Goal: Register for event/course

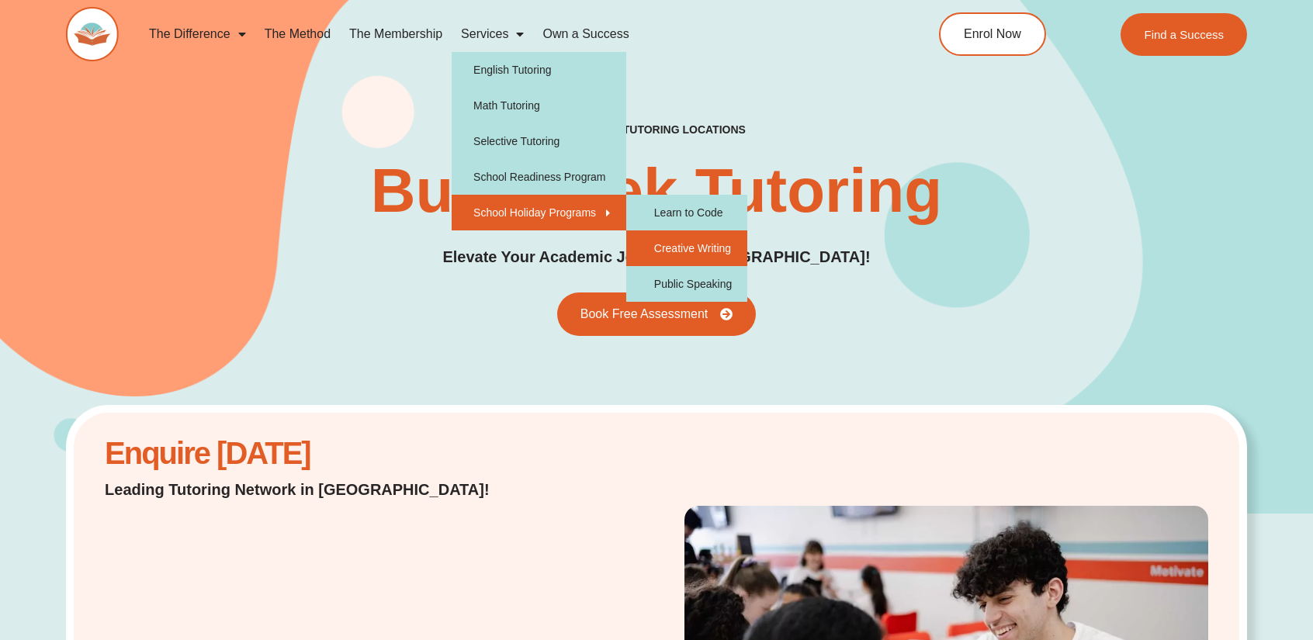
click at [706, 256] on link "Creative Writing" at bounding box center [686, 248] width 121 height 36
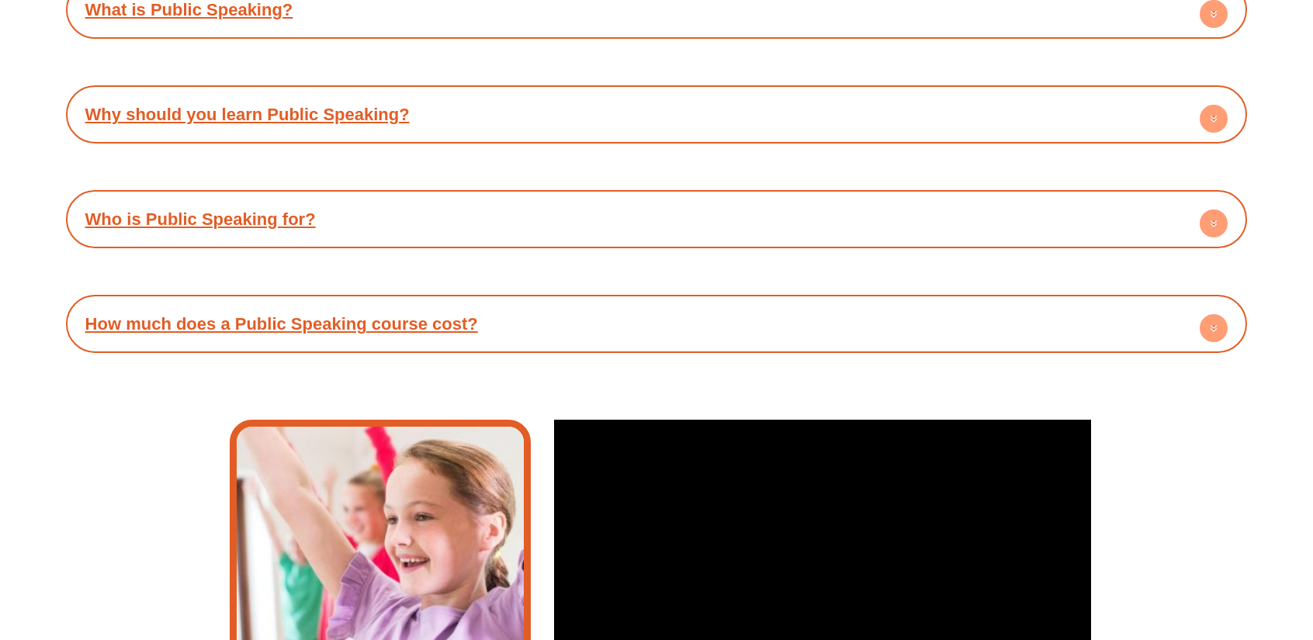
scroll to position [3336, 0]
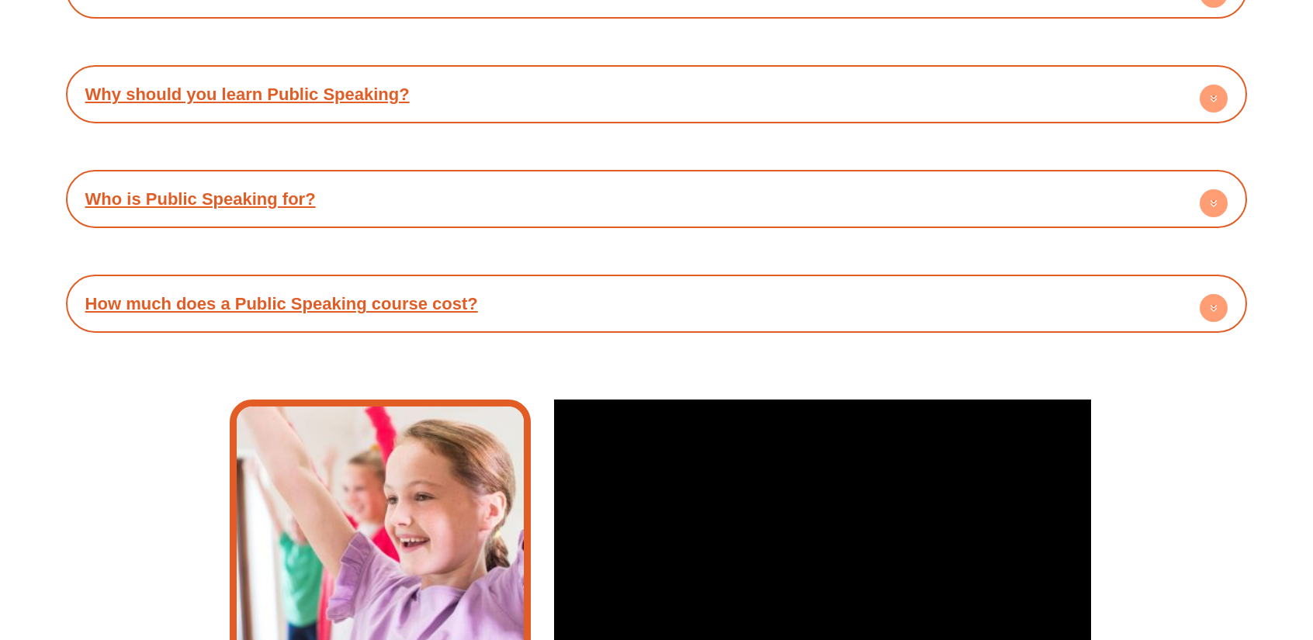
click at [616, 311] on h4 "How much does a Public Speaking course cost?" at bounding box center [657, 303] width 1166 height 43
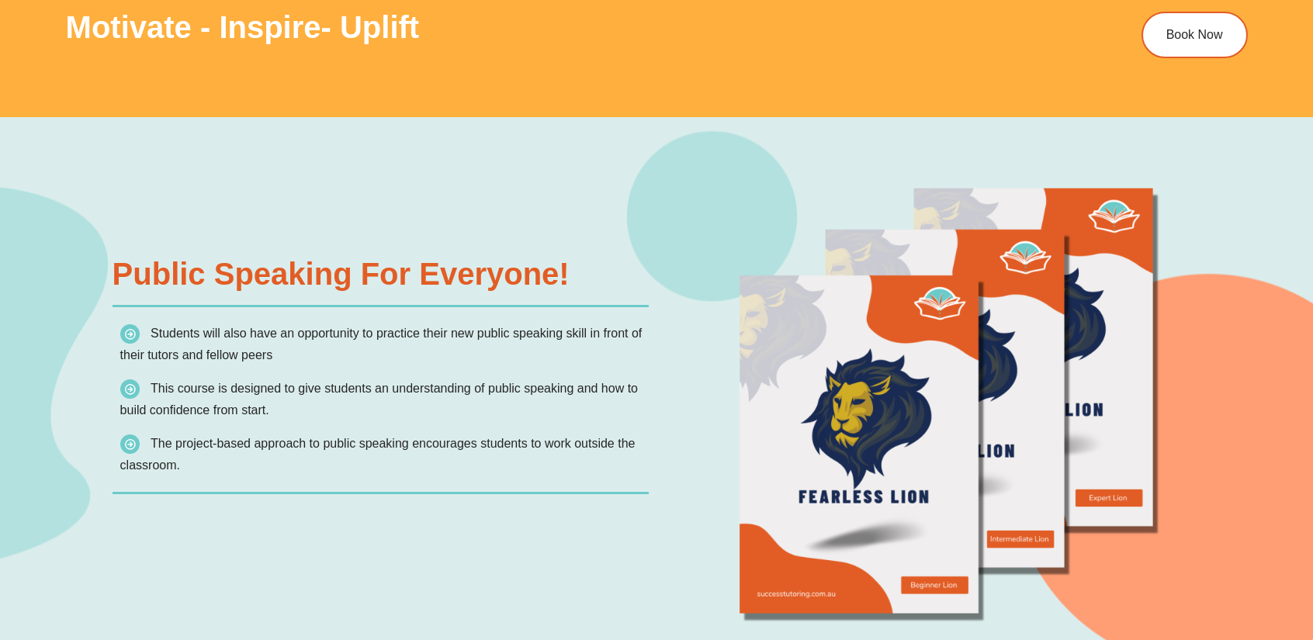
scroll to position [1862, 0]
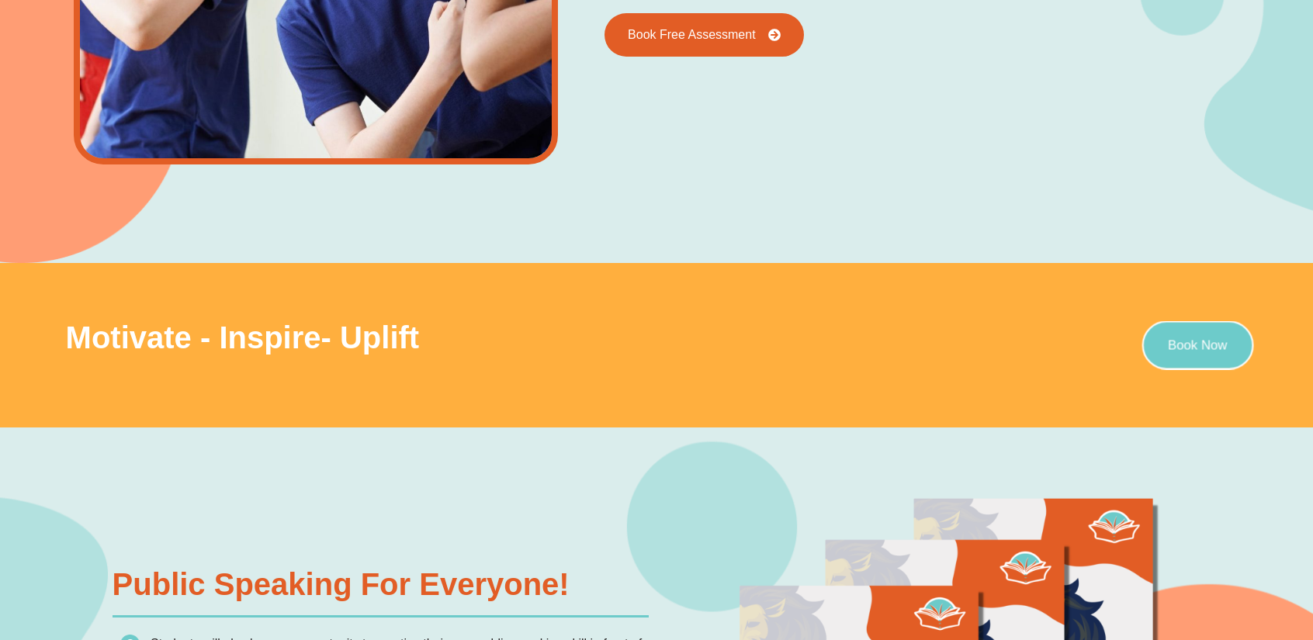
click at [1192, 354] on link "Book Now" at bounding box center [1197, 345] width 112 height 49
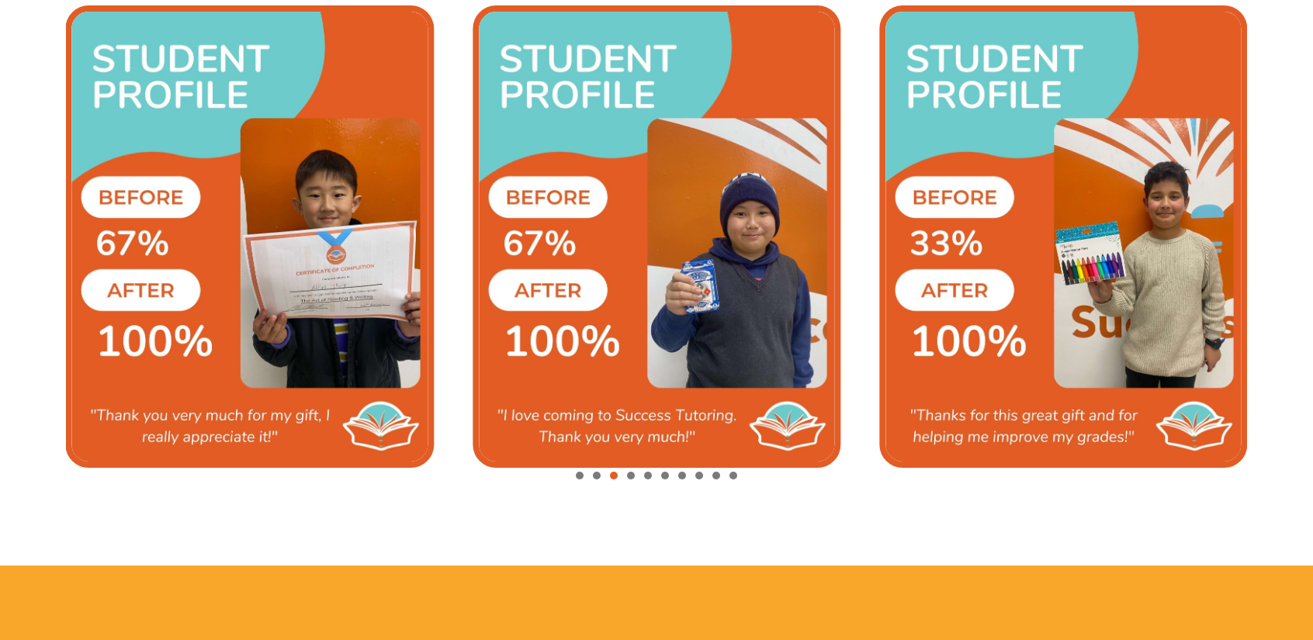
scroll to position [3646, 0]
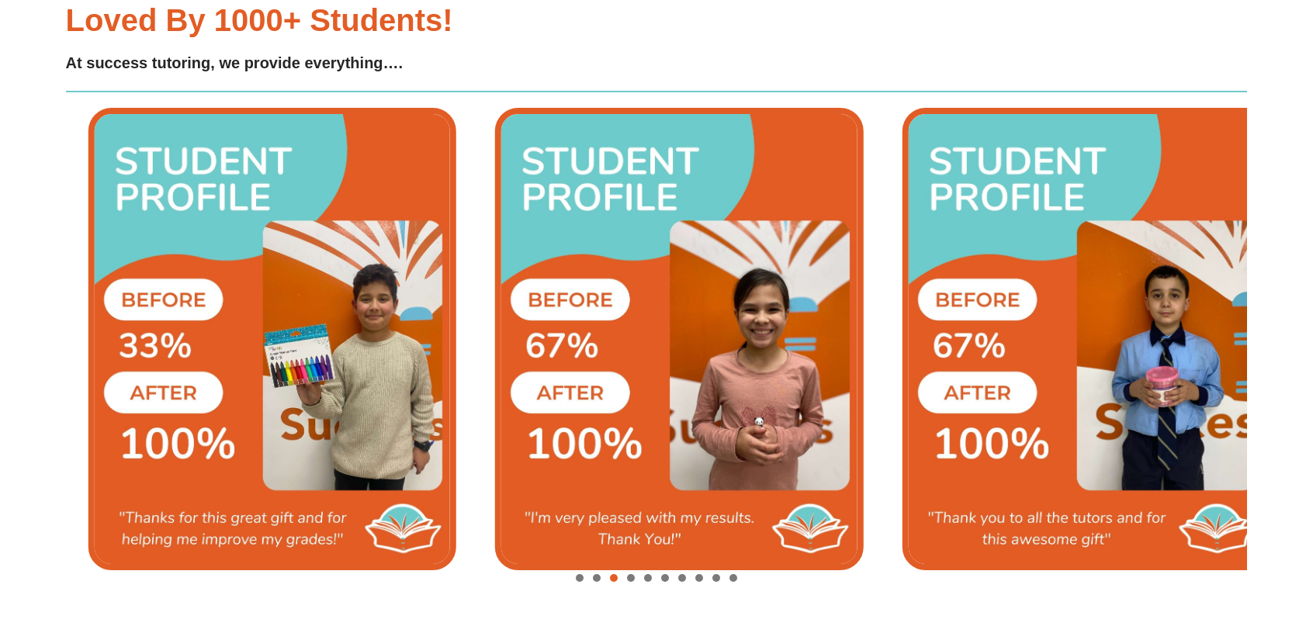
click at [241, 373] on img "5 / 10" at bounding box center [272, 339] width 368 height 462
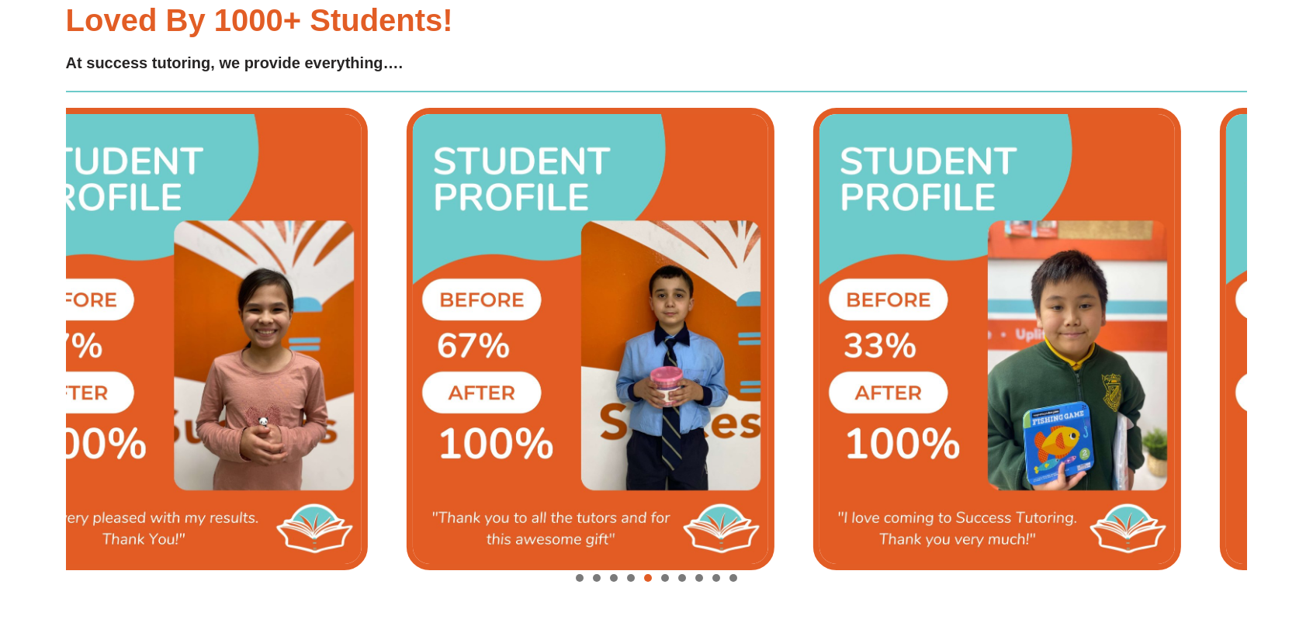
click at [441, 341] on img "7 / 10" at bounding box center [590, 339] width 368 height 462
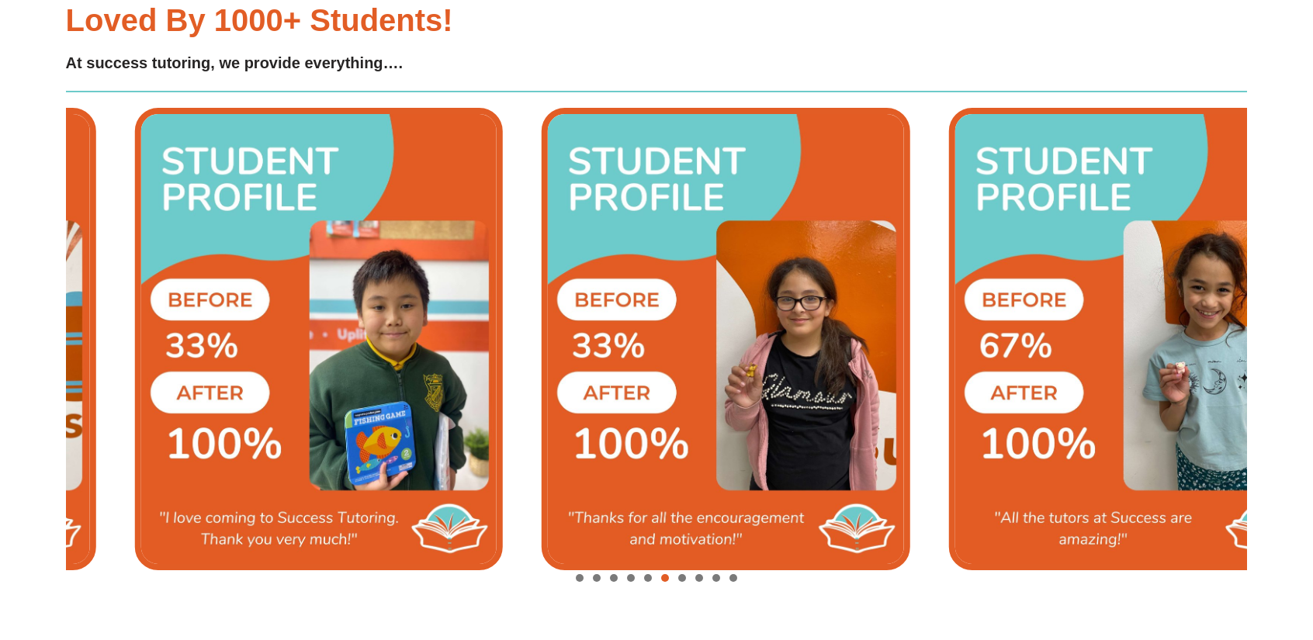
click at [252, 364] on img "8 / 10" at bounding box center [319, 339] width 368 height 462
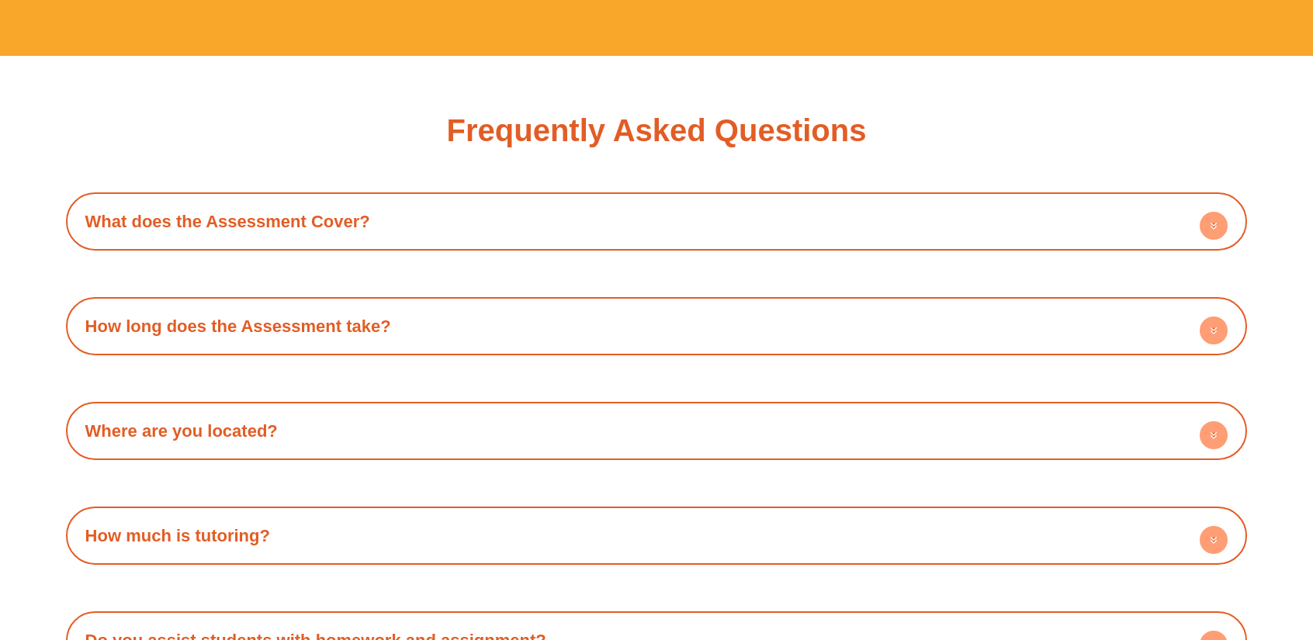
scroll to position [4888, 0]
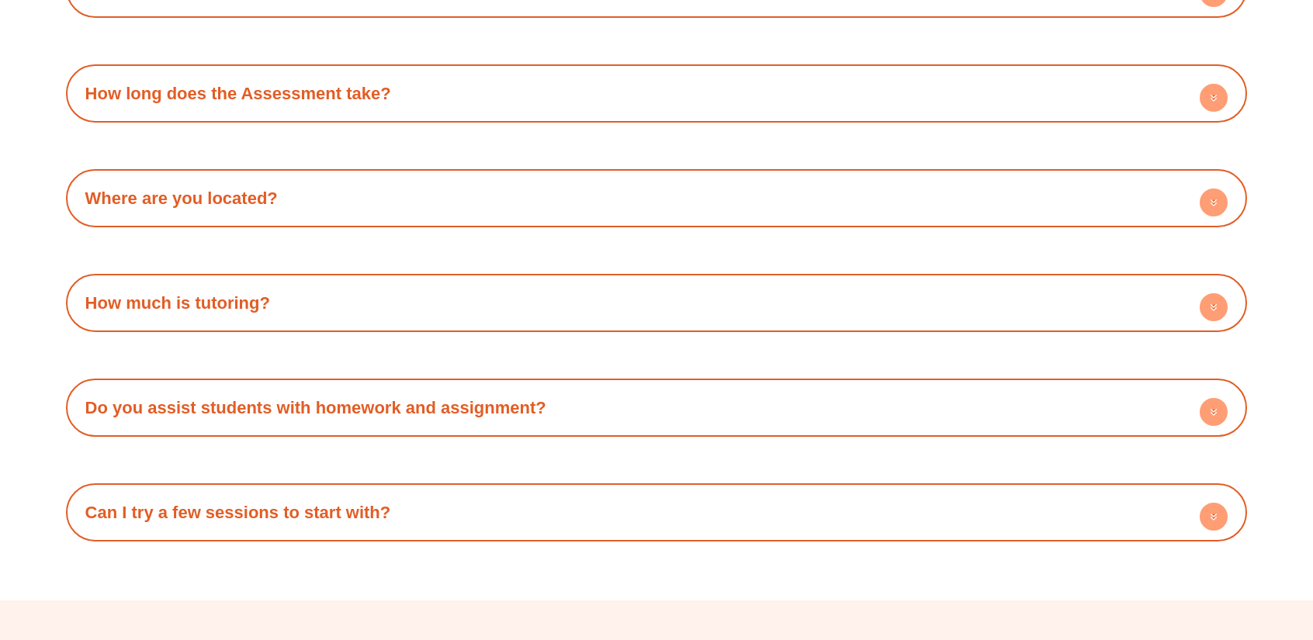
click at [902, 306] on div "How much is tutoring?" at bounding box center [657, 303] width 1166 height 43
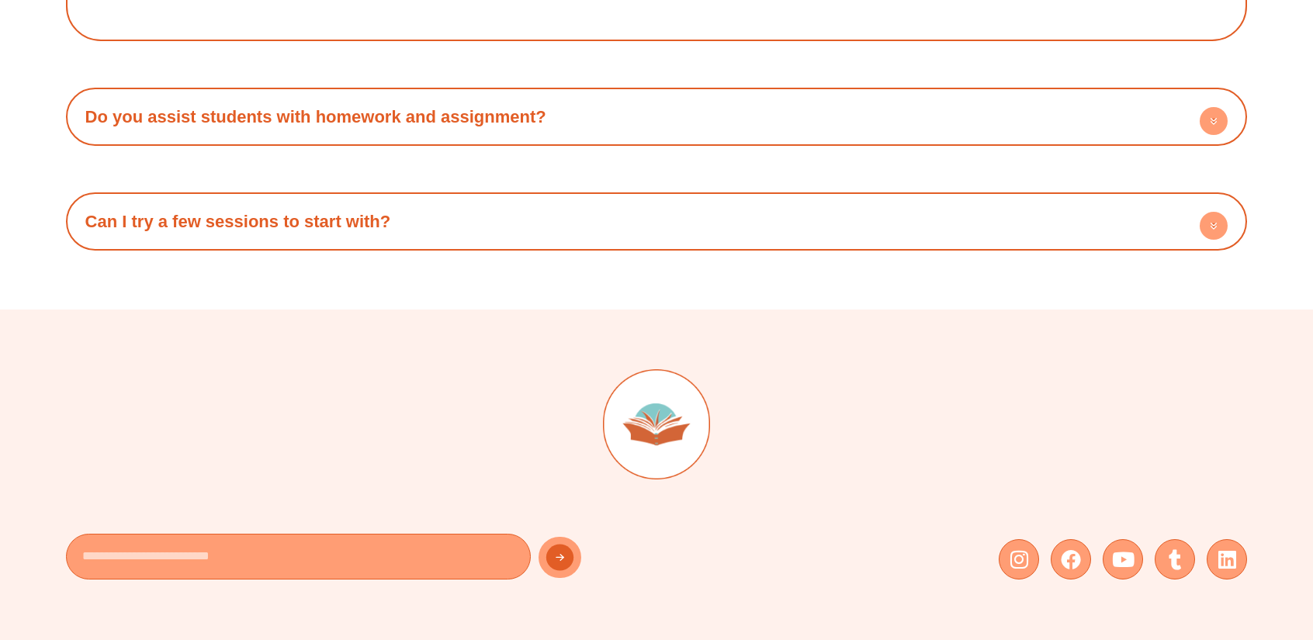
scroll to position [5288, 0]
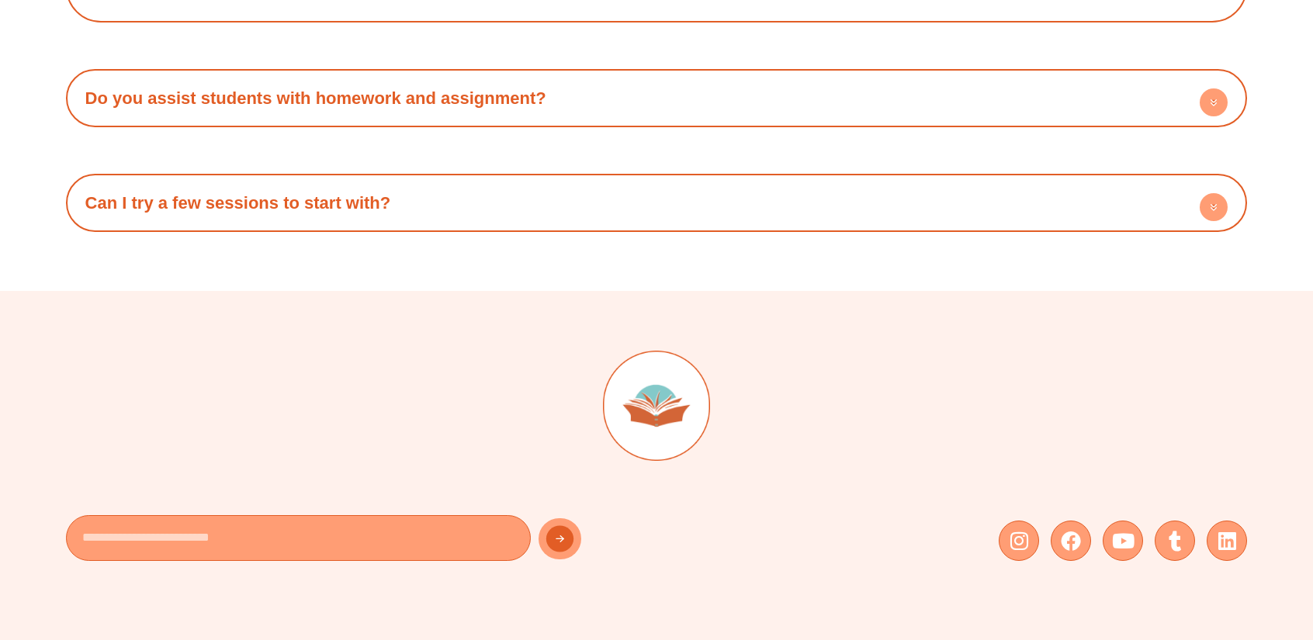
click at [742, 100] on h4 "Do you assist students with homework and assignment?" at bounding box center [657, 98] width 1166 height 43
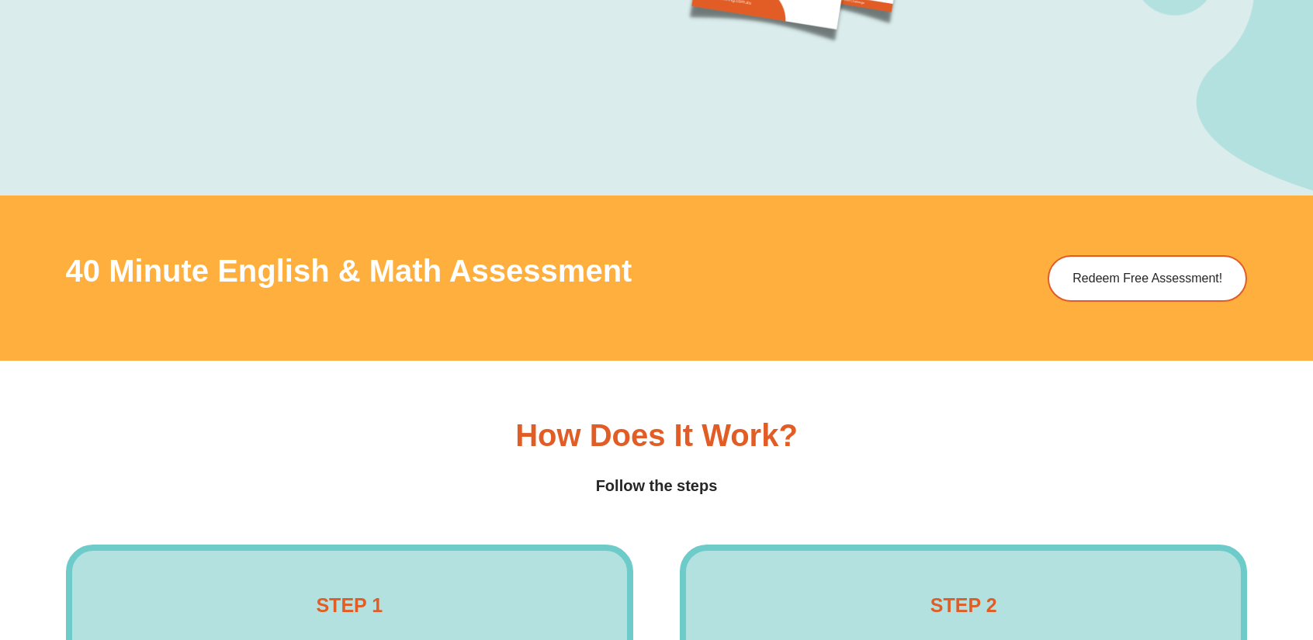
scroll to position [2560, 0]
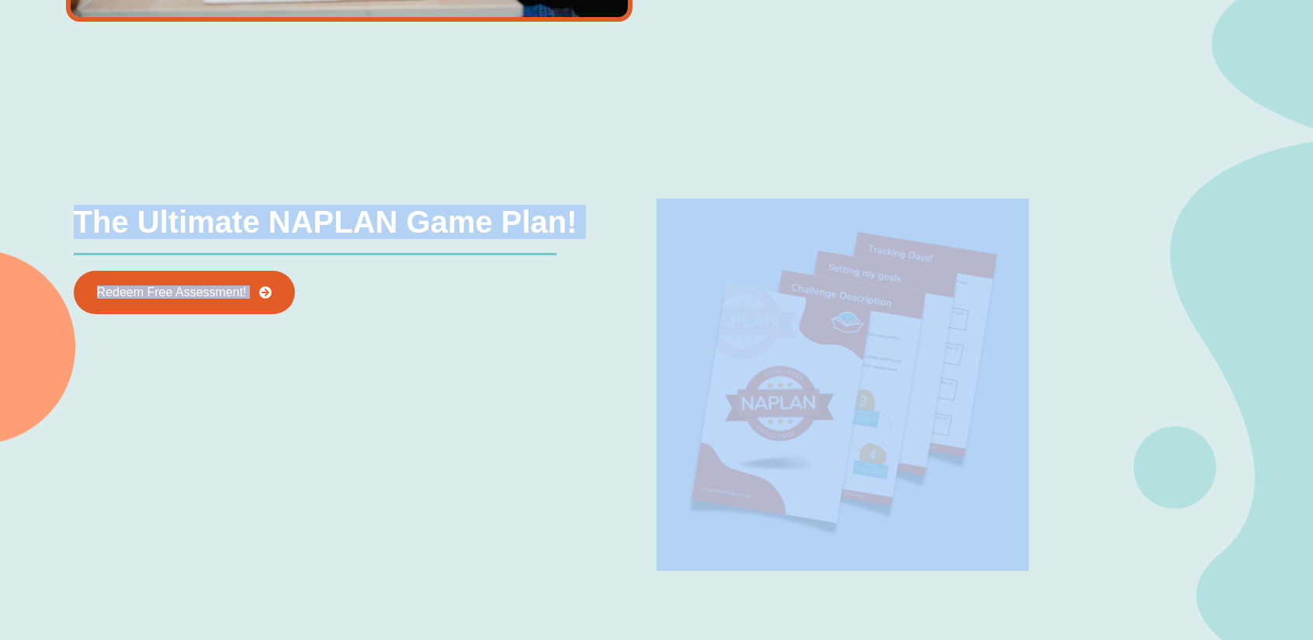
drag, startPoint x: 1312, startPoint y: 280, endPoint x: 1324, endPoint y: 37, distance: 243.1
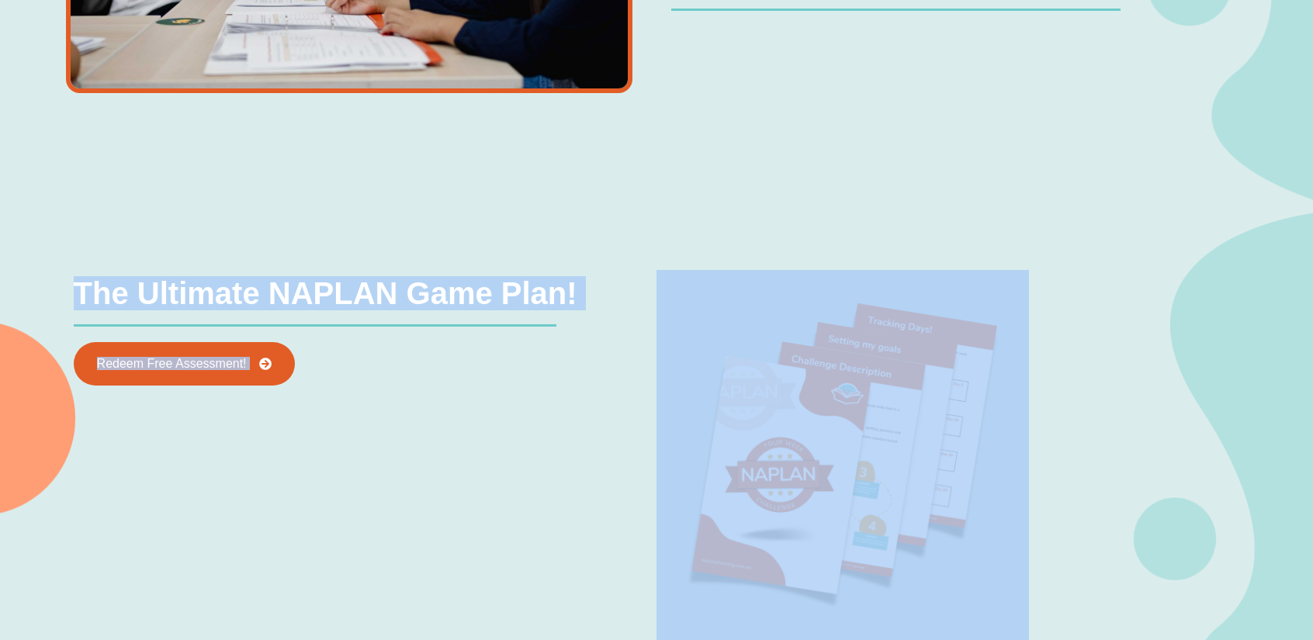
scroll to position [0, 0]
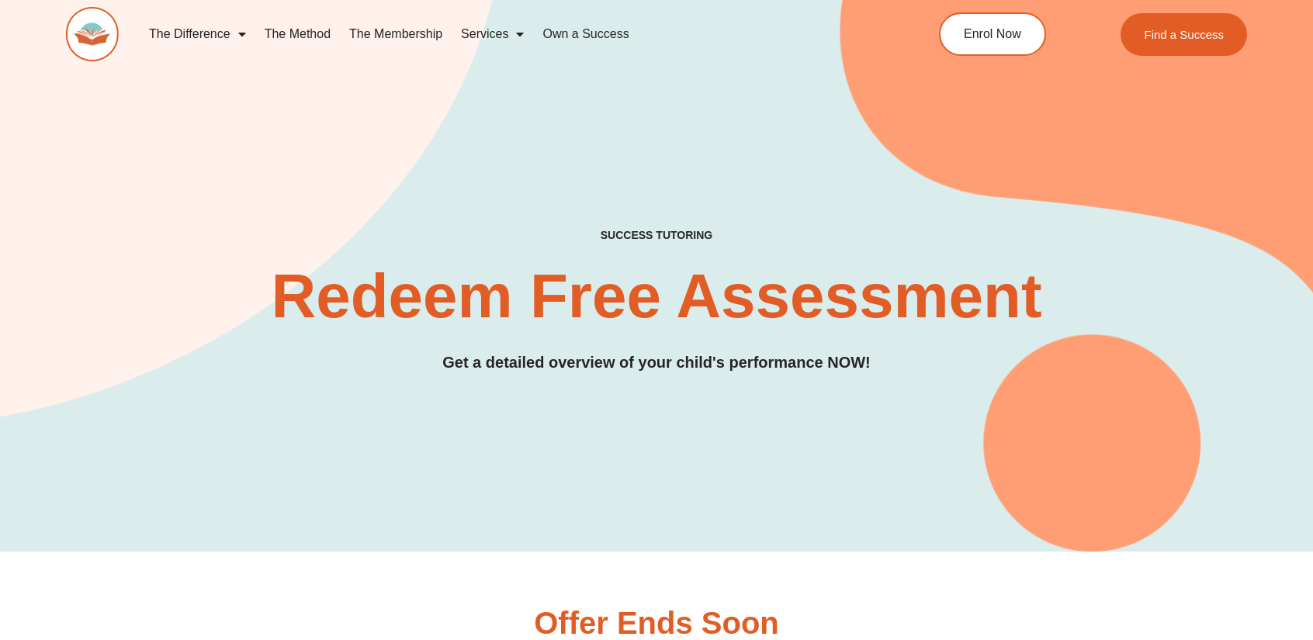
click at [518, 34] on span "Menu" at bounding box center [516, 34] width 16 height 28
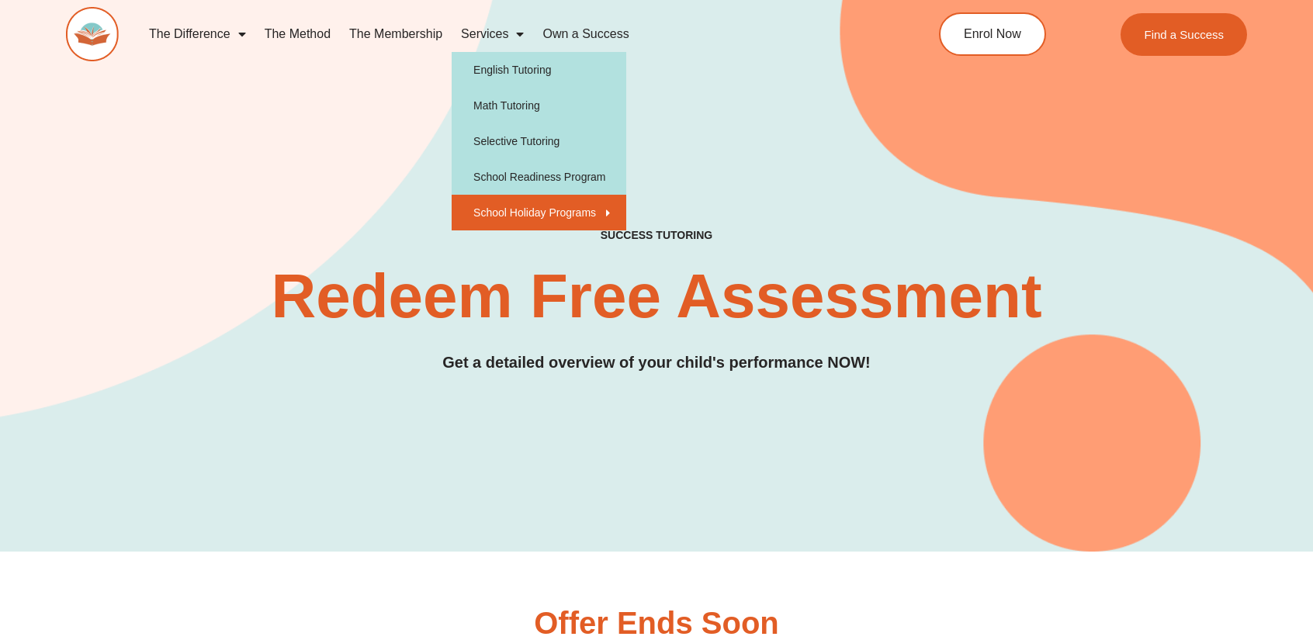
click at [528, 205] on link "School Holiday Programs" at bounding box center [539, 213] width 175 height 36
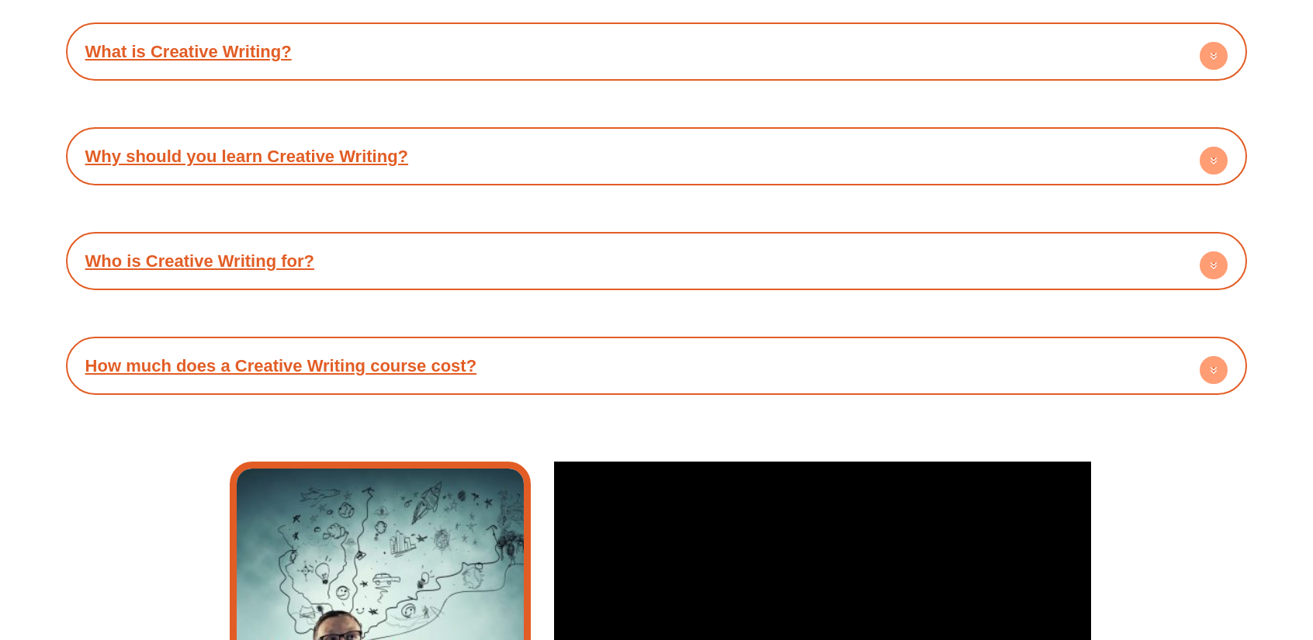
scroll to position [3491, 0]
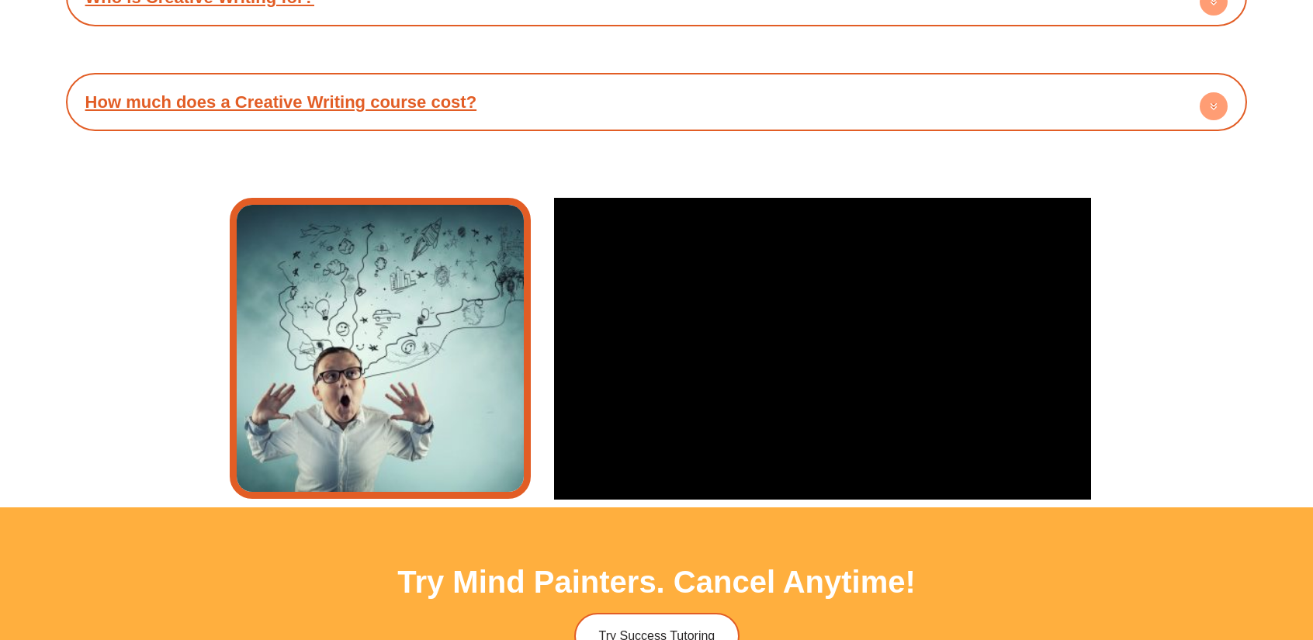
click at [532, 109] on h4 "How much does a Creative Writing course cost?" at bounding box center [657, 102] width 1166 height 43
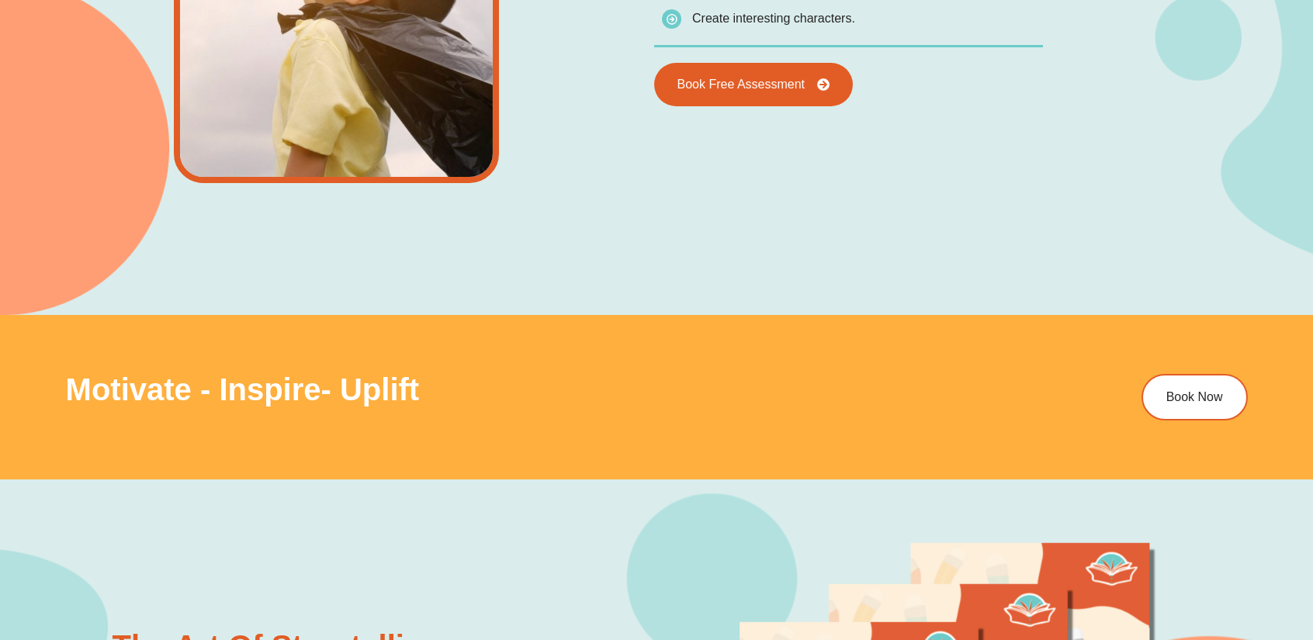
scroll to position [1801, 0]
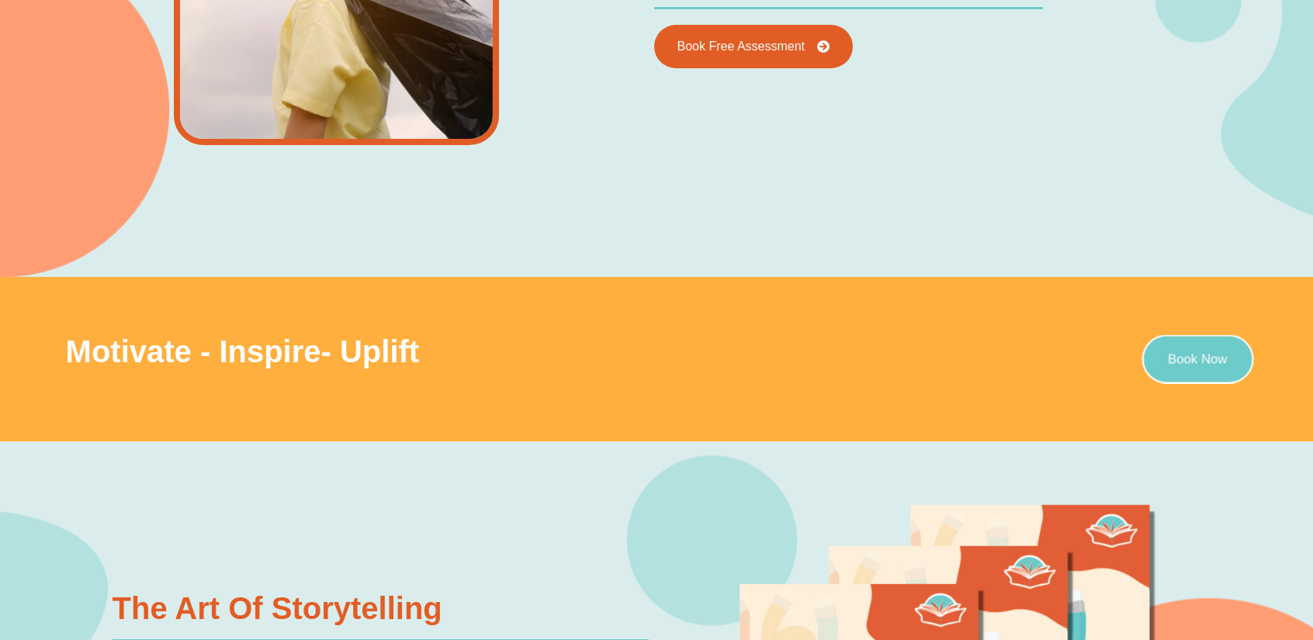
click at [1205, 338] on link "Book Now" at bounding box center [1197, 358] width 112 height 49
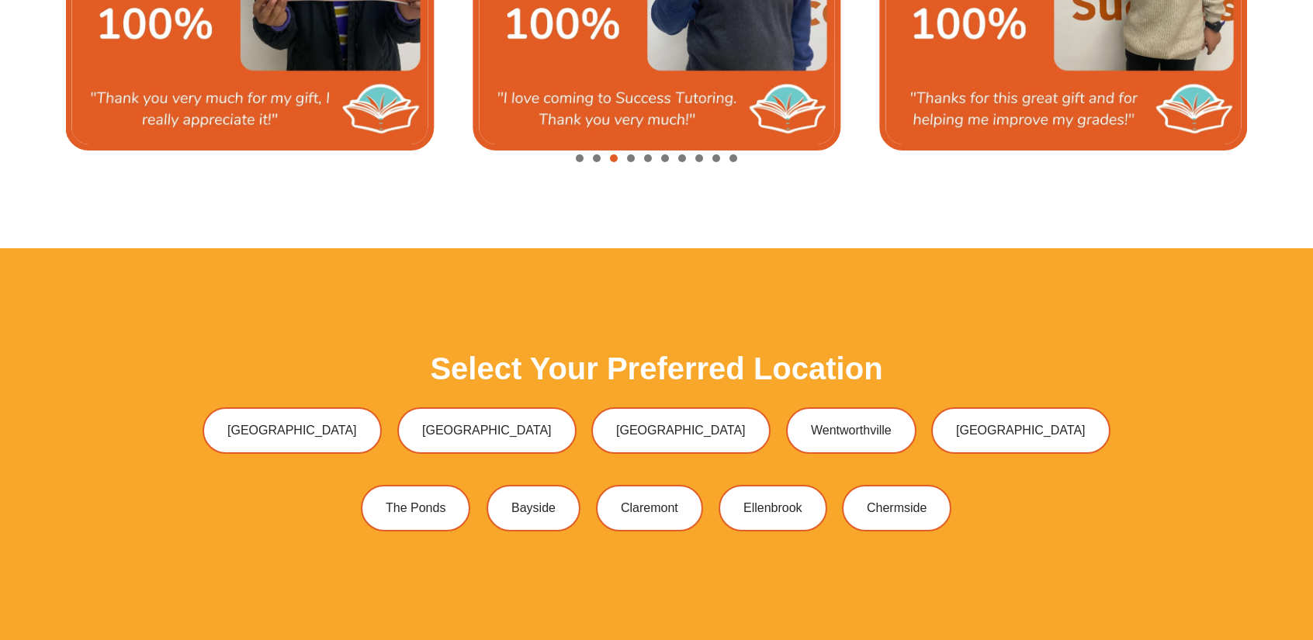
scroll to position [4262, 0]
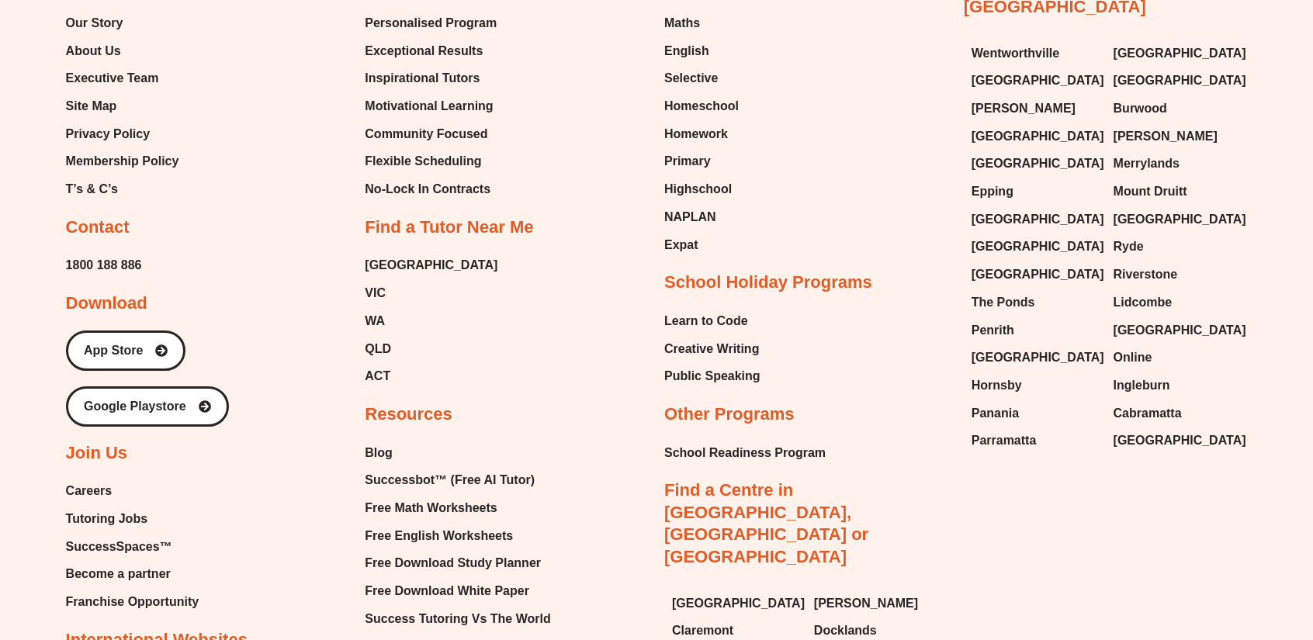
scroll to position [4262, 0]
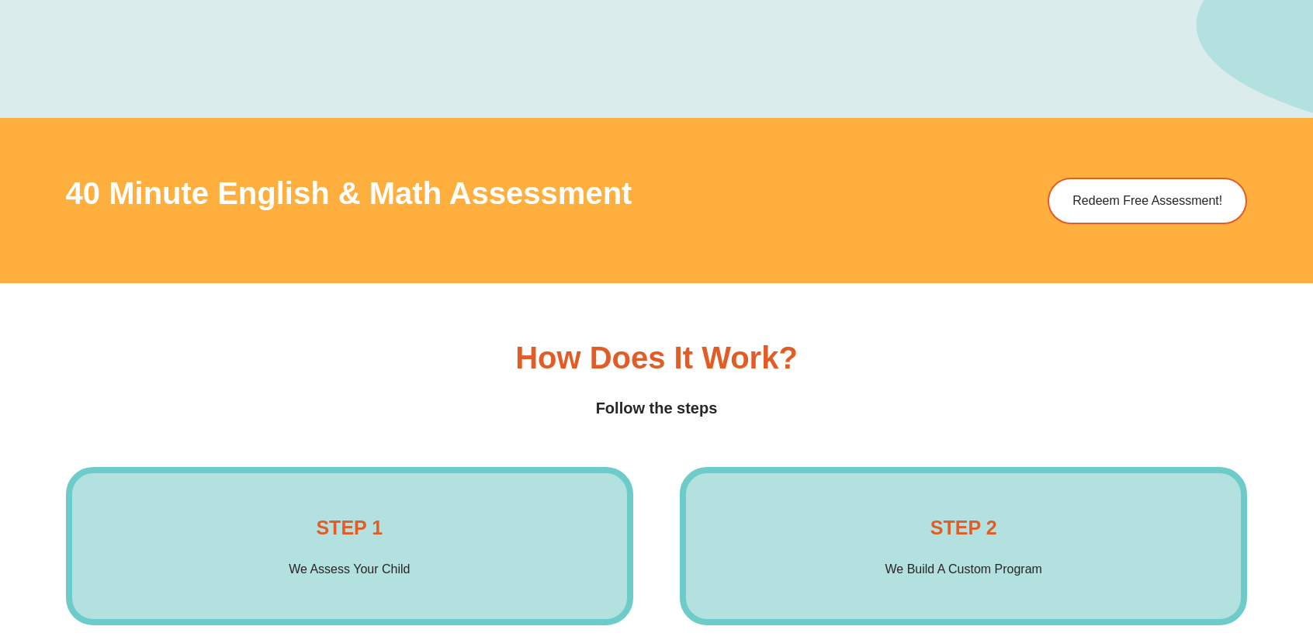
scroll to position [2638, 0]
